Goal: Task Accomplishment & Management: Use online tool/utility

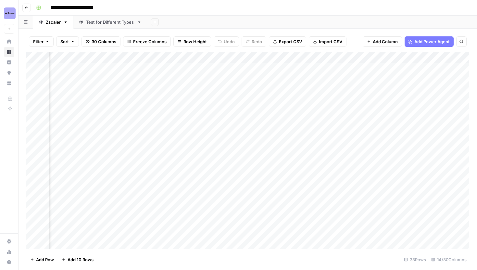
scroll to position [0, 679]
click at [9, 10] on img "Workspace: Power Digital" at bounding box center [10, 13] width 12 height 12
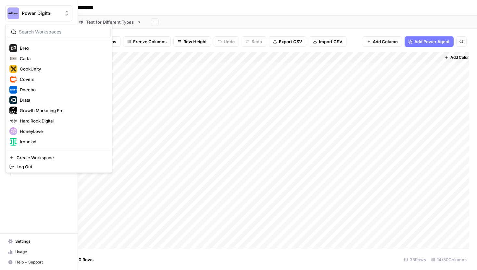
scroll to position [65, 0]
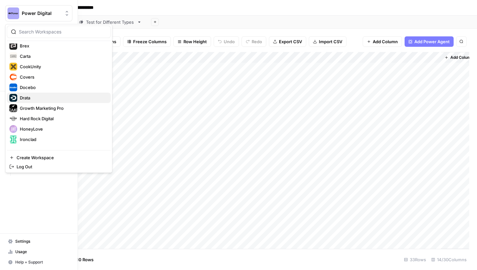
click at [29, 98] on span "Drata" at bounding box center [63, 97] width 86 height 6
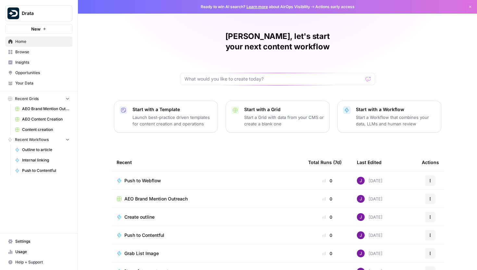
click at [35, 130] on span "Content creation" at bounding box center [45, 130] width 47 height 6
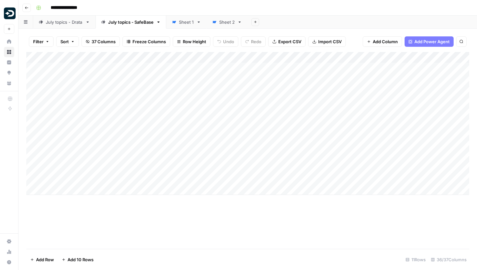
click at [55, 19] on div "July topics - Drata" at bounding box center [64, 22] width 37 height 6
click at [192, 136] on div "Add Column" at bounding box center [247, 150] width 443 height 197
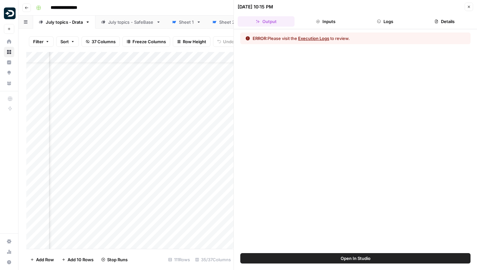
scroll to position [16, 381]
click at [379, 19] on button "Logs" at bounding box center [385, 21] width 57 height 10
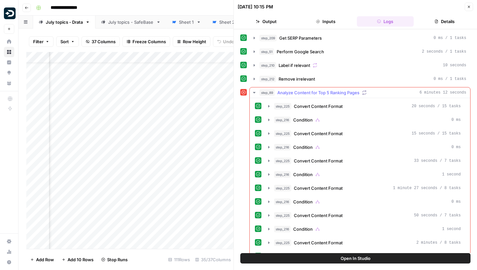
scroll to position [56, 0]
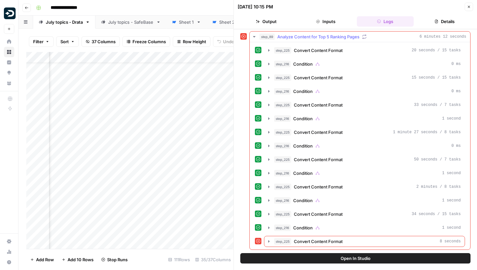
click at [269, 239] on icon "button" at bounding box center [268, 241] width 5 height 5
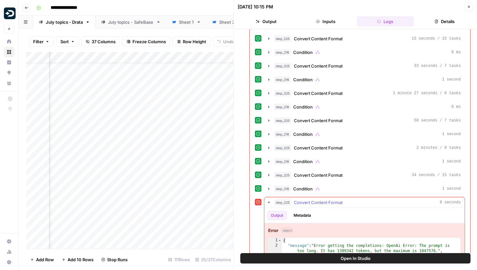
scroll to position [116, 0]
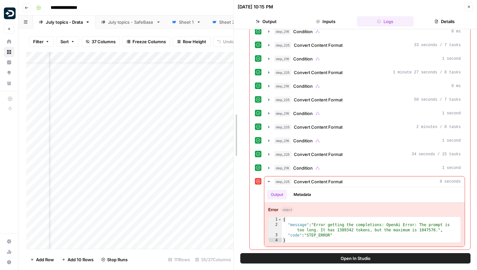
drag, startPoint x: 233, startPoint y: 175, endPoint x: 255, endPoint y: 173, distance: 21.8
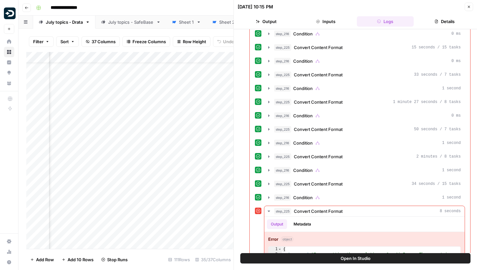
click at [271, 182] on icon "button" at bounding box center [268, 183] width 5 height 5
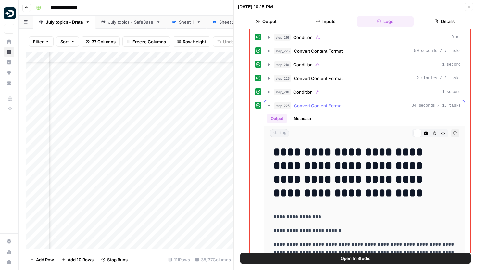
scroll to position [185, 0]
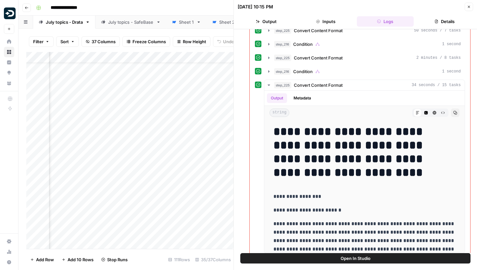
click at [465, 7] on button "Close" at bounding box center [468, 7] width 8 height 8
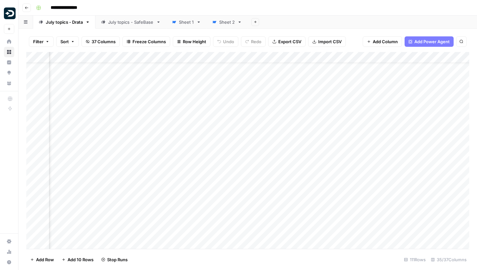
scroll to position [16, 473]
click at [233, 170] on div "Add Column" at bounding box center [247, 150] width 443 height 197
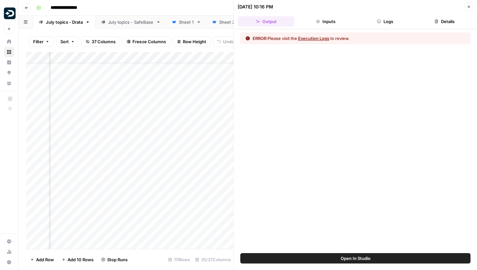
click at [389, 21] on button "Logs" at bounding box center [385, 21] width 57 height 10
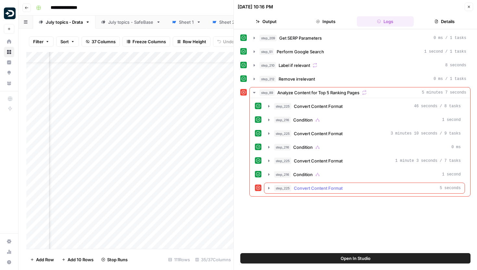
click at [265, 188] on button "step_225 Convert Content Format 5 seconds" at bounding box center [364, 188] width 200 height 10
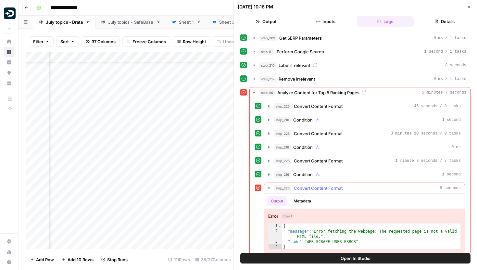
scroll to position [6, 0]
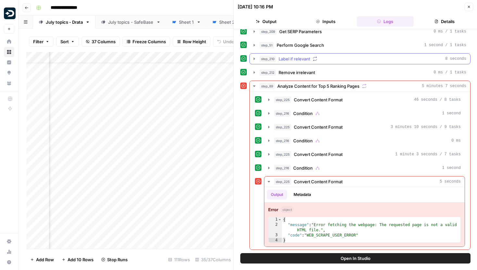
click at [252, 58] on icon "button" at bounding box center [254, 58] width 5 height 5
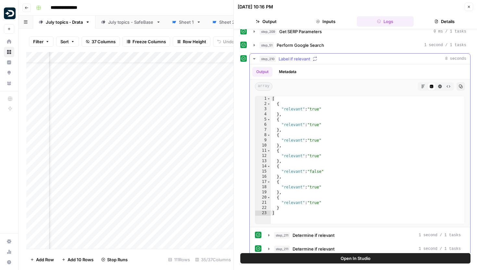
click at [253, 58] on icon "button" at bounding box center [254, 58] width 2 height 1
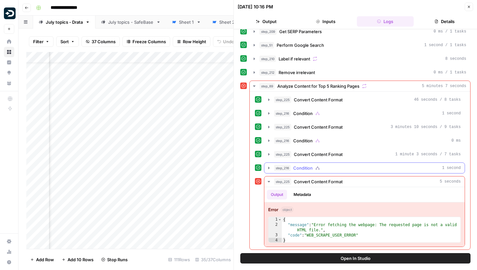
click at [268, 167] on icon "button" at bounding box center [268, 167] width 5 height 5
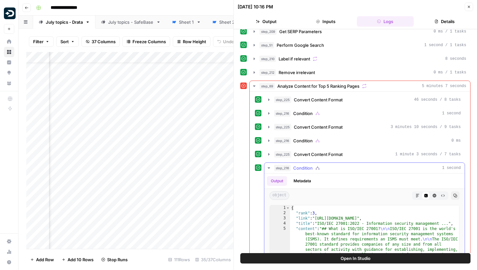
click at [268, 167] on icon "button" at bounding box center [268, 167] width 2 height 1
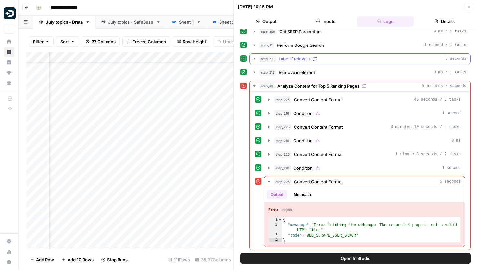
click at [252, 60] on icon "button" at bounding box center [254, 58] width 5 height 5
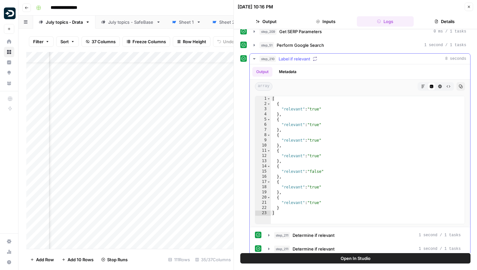
click at [252, 60] on icon "button" at bounding box center [254, 58] width 5 height 5
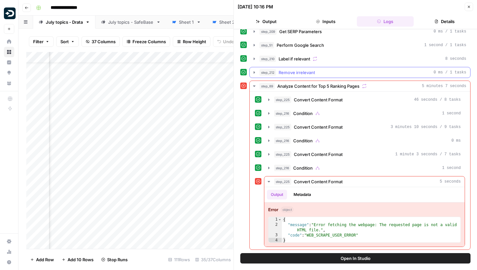
click at [254, 73] on icon "button" at bounding box center [253, 72] width 1 height 2
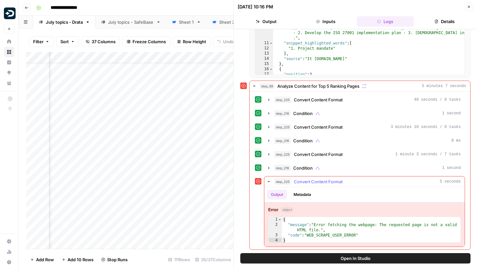
scroll to position [0, 0]
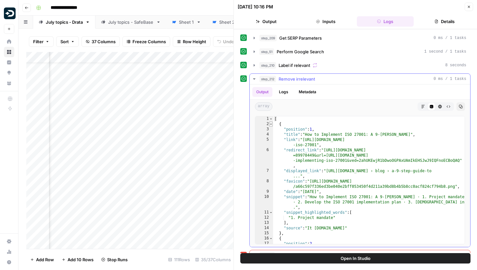
click at [270, 124] on span "Toggle code folding, rows 2 through 15" at bounding box center [271, 123] width 4 height 5
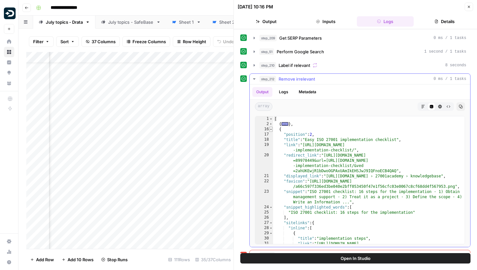
click at [270, 129] on span "Toggle code folding, rows 16 through 44" at bounding box center [271, 129] width 4 height 5
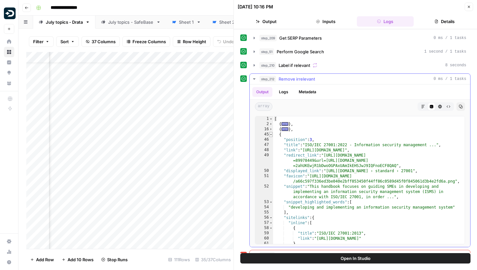
click at [271, 135] on span "Toggle code folding, rows 45 through 89" at bounding box center [271, 134] width 4 height 5
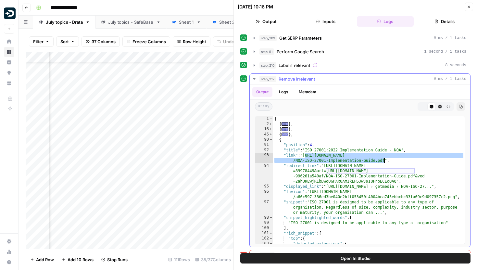
drag, startPoint x: 305, startPoint y: 156, endPoint x: 385, endPoint y: 159, distance: 80.2
click at [385, 159] on div "[ { ... } , { ... } , { ... } , { "position" : 4 , "title" : "ISO 27001:2022 Im…" at bounding box center [368, 185] width 191 height 138
type textarea "**********"
click at [468, 8] on icon "button" at bounding box center [469, 7] width 4 height 4
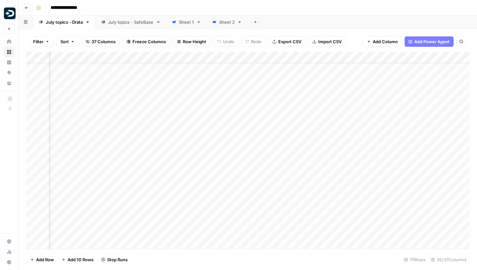
click at [217, 55] on div "Add Column" at bounding box center [247, 150] width 443 height 197
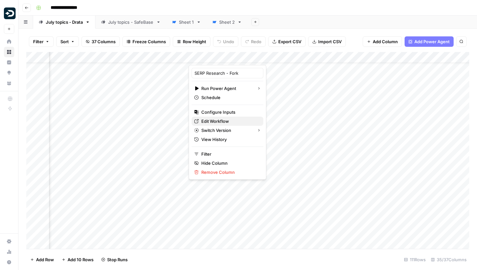
click at [213, 122] on span "Edit Workflow" at bounding box center [229, 121] width 57 height 6
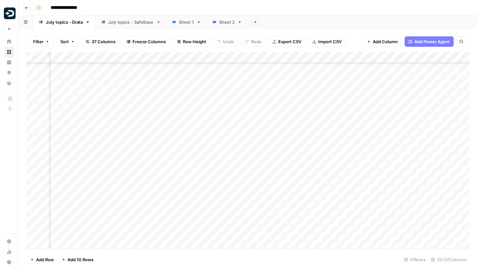
scroll to position [460, 473]
click at [233, 147] on div "Add Column" at bounding box center [247, 150] width 443 height 197
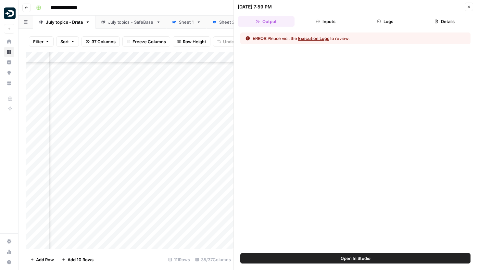
click at [387, 16] on header "[DATE] 7:59 PM Close Output Inputs Logs Details" at bounding box center [355, 14] width 243 height 29
click at [386, 24] on button "Logs" at bounding box center [385, 21] width 57 height 10
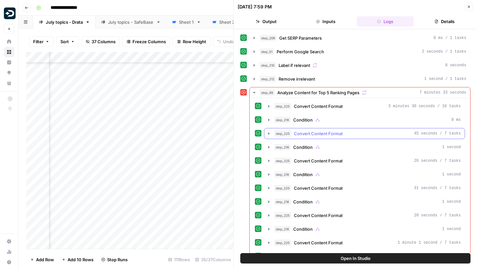
scroll to position [29, 0]
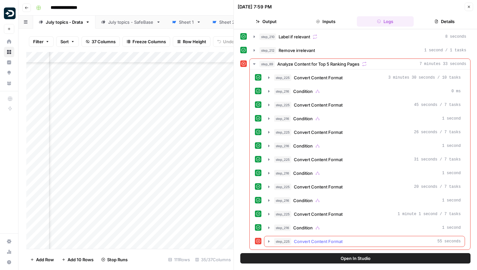
click at [270, 240] on icon "button" at bounding box center [268, 241] width 5 height 5
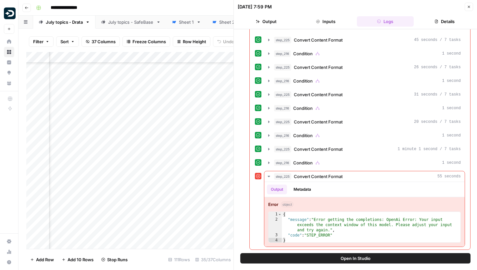
click at [466, 10] on button "Close" at bounding box center [468, 7] width 8 height 8
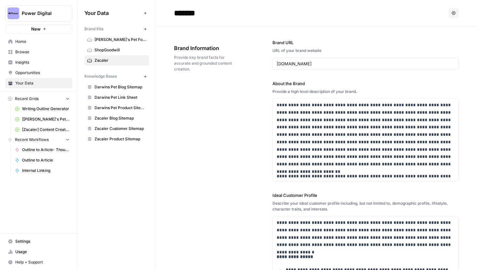
scroll to position [2388, 0]
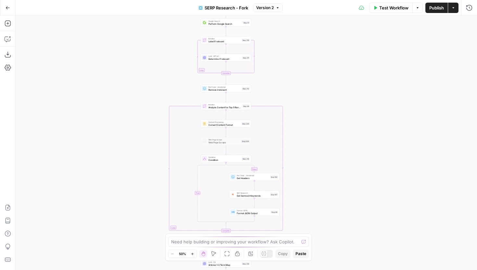
drag, startPoint x: 307, startPoint y: 56, endPoint x: 296, endPoint y: 168, distance: 112.5
click at [296, 169] on div "true false Workflow Set Inputs Inputs Run Code · Python Get SERP Parameters Ste…" at bounding box center [246, 143] width 461 height 254
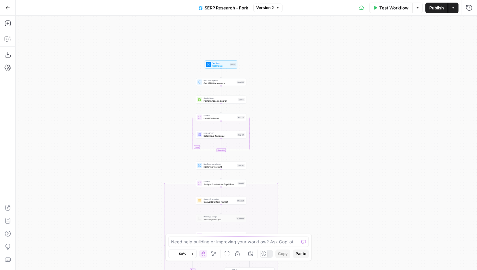
click at [228, 135] on span "Determine if relevant" at bounding box center [219, 135] width 32 height 3
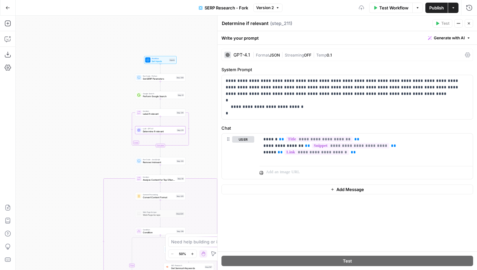
drag, startPoint x: 175, startPoint y: 145, endPoint x: 110, endPoint y: 141, distance: 65.4
click at [110, 141] on div "false true Workflow Set Inputs Inputs Run Code · Python Get SERP Parameters Ste…" at bounding box center [246, 143] width 461 height 254
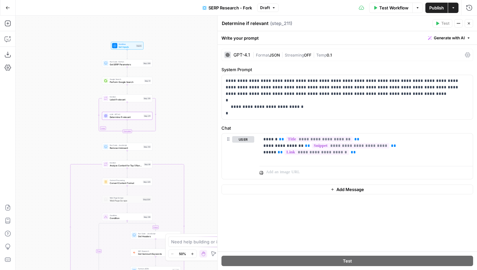
drag, startPoint x: 110, startPoint y: 141, endPoint x: 79, endPoint y: 125, distance: 34.7
click at [79, 125] on div "false true Workflow Set Inputs Inputs Run Code · Python Get SERP Parameters Ste…" at bounding box center [246, 143] width 461 height 254
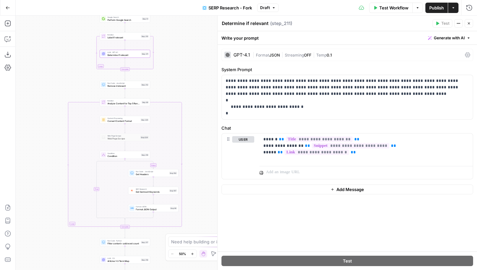
drag, startPoint x: 79, startPoint y: 125, endPoint x: 79, endPoint y: 64, distance: 61.3
click at [79, 64] on div "false true Workflow Set Inputs Inputs Run Code · Python Get SERP Parameters Ste…" at bounding box center [246, 143] width 461 height 254
click at [119, 120] on span "Convert Content Format" at bounding box center [123, 119] width 32 height 3
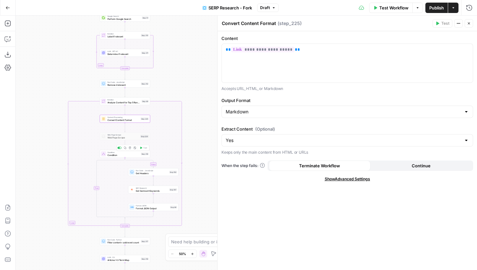
click at [135, 156] on span "Condition" at bounding box center [123, 154] width 32 height 3
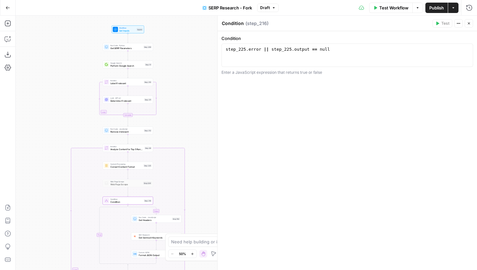
drag, startPoint x: 179, startPoint y: 48, endPoint x: 184, endPoint y: 109, distance: 60.6
click at [184, 109] on div "false true Workflow Set Inputs Inputs Run Code · Python Get SERP Parameters Ste…" at bounding box center [246, 143] width 461 height 254
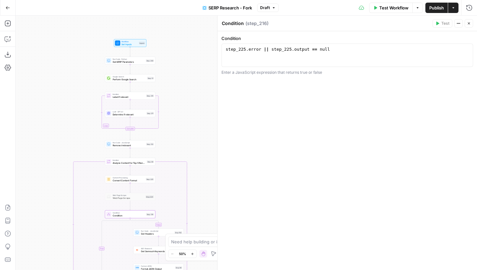
click at [184, 109] on div "false true Workflow Set Inputs Inputs Run Code · Python Get SERP Parameters Ste…" at bounding box center [246, 143] width 461 height 254
click at [470, 24] on icon "button" at bounding box center [469, 23] width 4 height 4
